Goal: Task Accomplishment & Management: Complete application form

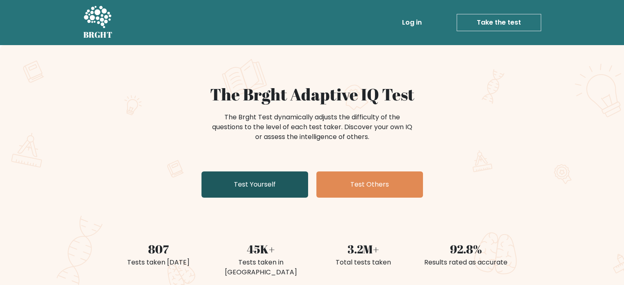
click at [289, 175] on link "Test Yourself" at bounding box center [254, 184] width 107 height 26
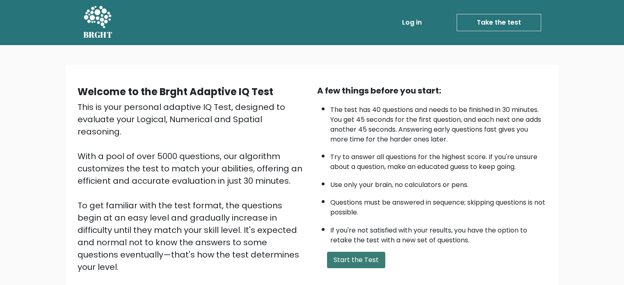
click at [368, 254] on button "Start the Test" at bounding box center [356, 260] width 58 height 16
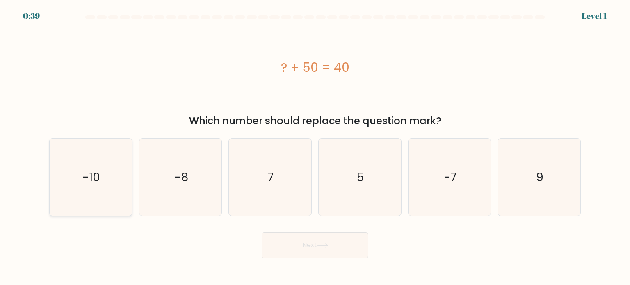
click at [127, 170] on icon "-10" at bounding box center [90, 177] width 77 height 77
click at [315, 147] on input "a. -10" at bounding box center [315, 145] width 0 height 4
radio input "true"
click at [288, 241] on button "Next" at bounding box center [315, 245] width 107 height 26
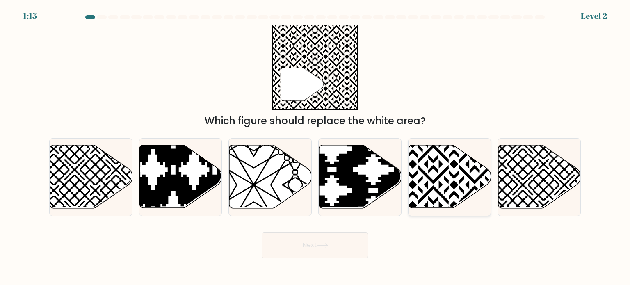
click at [435, 176] on icon at bounding box center [449, 176] width 82 height 63
click at [315, 147] on input "e." at bounding box center [315, 145] width 0 height 4
radio input "true"
click at [288, 253] on button "Next" at bounding box center [315, 245] width 107 height 26
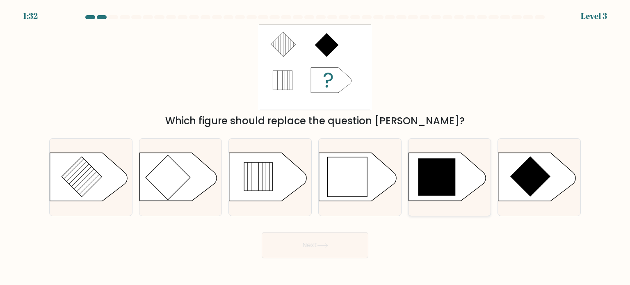
click at [434, 174] on icon at bounding box center [436, 177] width 37 height 37
click at [315, 147] on input "e." at bounding box center [315, 145] width 0 height 4
radio input "true"
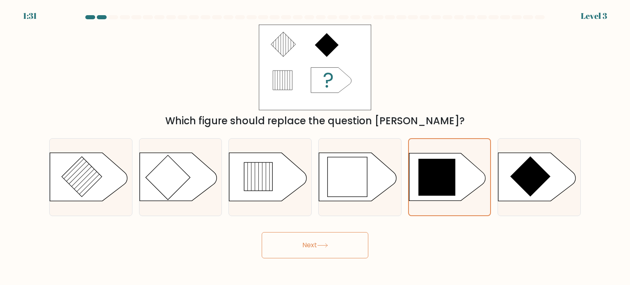
click at [335, 241] on button "Next" at bounding box center [315, 245] width 107 height 26
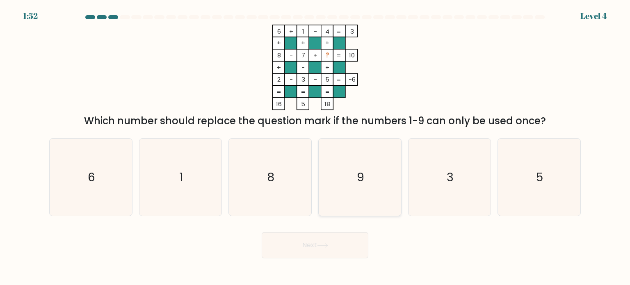
click at [380, 181] on icon "9" at bounding box center [359, 177] width 77 height 77
click at [315, 147] on input "d. 9" at bounding box center [315, 145] width 0 height 4
radio input "true"
click at [331, 231] on div "Next" at bounding box center [314, 242] width 541 height 32
click at [327, 248] on button "Next" at bounding box center [315, 245] width 107 height 26
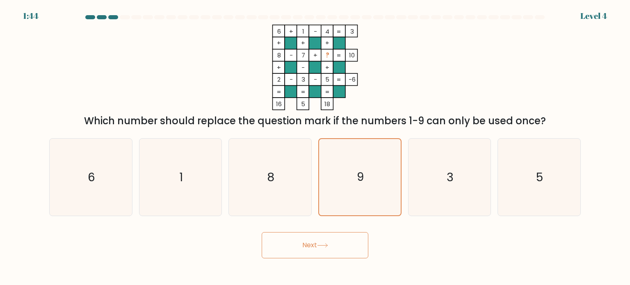
click at [327, 248] on button "Next" at bounding box center [315, 245] width 107 height 26
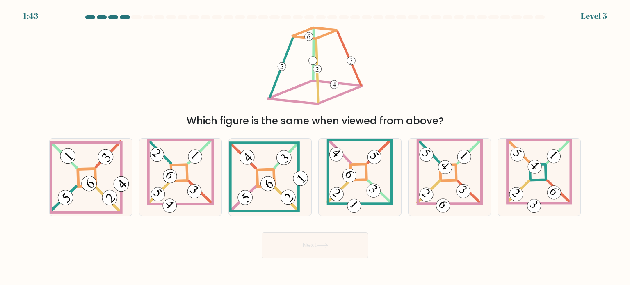
click at [305, 249] on button "Next" at bounding box center [315, 245] width 107 height 26
click at [239, 122] on div "Which figure is the same when viewed from above?" at bounding box center [315, 121] width 522 height 15
click at [79, 184] on 272 at bounding box center [87, 178] width 18 height 18
click at [315, 147] on input "a." at bounding box center [315, 145] width 0 height 4
radio input "true"
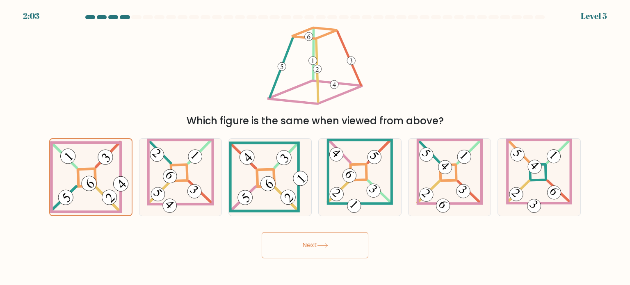
click at [311, 244] on button "Next" at bounding box center [315, 245] width 107 height 26
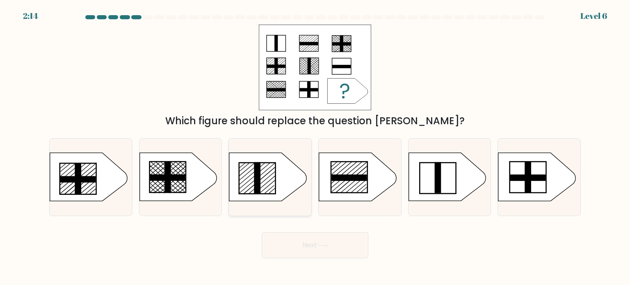
click at [260, 170] on icon at bounding box center [267, 177] width 77 height 48
click at [315, 147] on input "c." at bounding box center [315, 145] width 0 height 4
radio input "true"
click at [324, 235] on button "Next" at bounding box center [315, 245] width 107 height 26
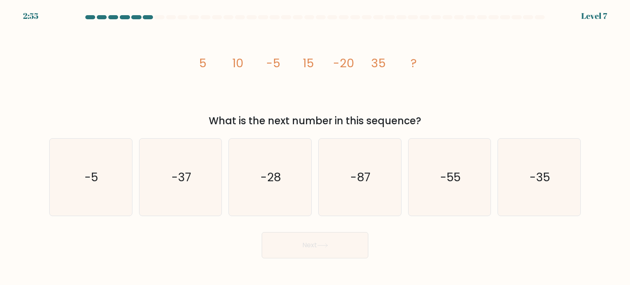
click at [252, 122] on div "What is the next number in this sequence?" at bounding box center [315, 121] width 522 height 15
click at [554, 195] on icon "-35" at bounding box center [538, 177] width 77 height 77
click at [315, 147] on input "f. -35" at bounding box center [315, 145] width 0 height 4
radio input "true"
click at [365, 241] on button "Next" at bounding box center [315, 245] width 107 height 26
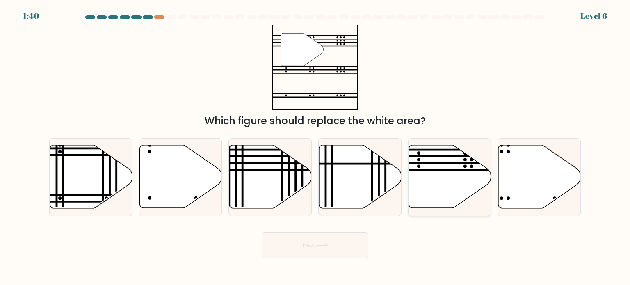
click at [427, 184] on icon at bounding box center [449, 176] width 82 height 63
click at [315, 147] on input "e." at bounding box center [315, 145] width 0 height 4
radio input "true"
click at [306, 241] on button "Next" at bounding box center [315, 245] width 107 height 26
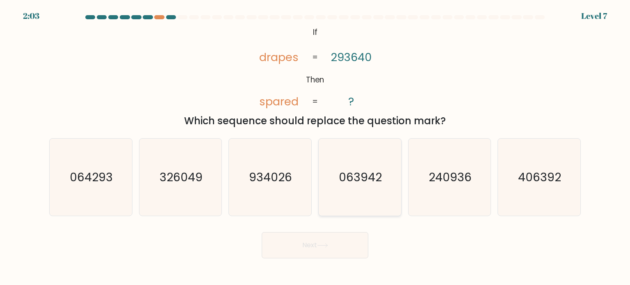
click at [348, 180] on text "063942" at bounding box center [360, 177] width 43 height 16
click at [315, 147] on input "d. 063942" at bounding box center [315, 145] width 0 height 4
radio input "true"
click at [328, 237] on button "Next" at bounding box center [315, 245] width 107 height 26
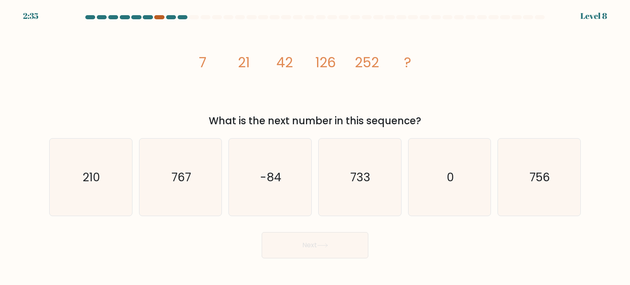
click at [161, 18] on div at bounding box center [314, 18] width 541 height 7
click at [161, 18] on div at bounding box center [159, 17] width 10 height 4
click at [159, 17] on div at bounding box center [159, 17] width 10 height 4
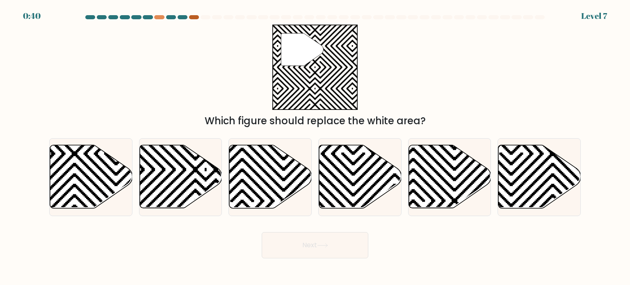
click at [192, 18] on div at bounding box center [194, 17] width 10 height 4
